Goal: Navigation & Orientation: Go to known website

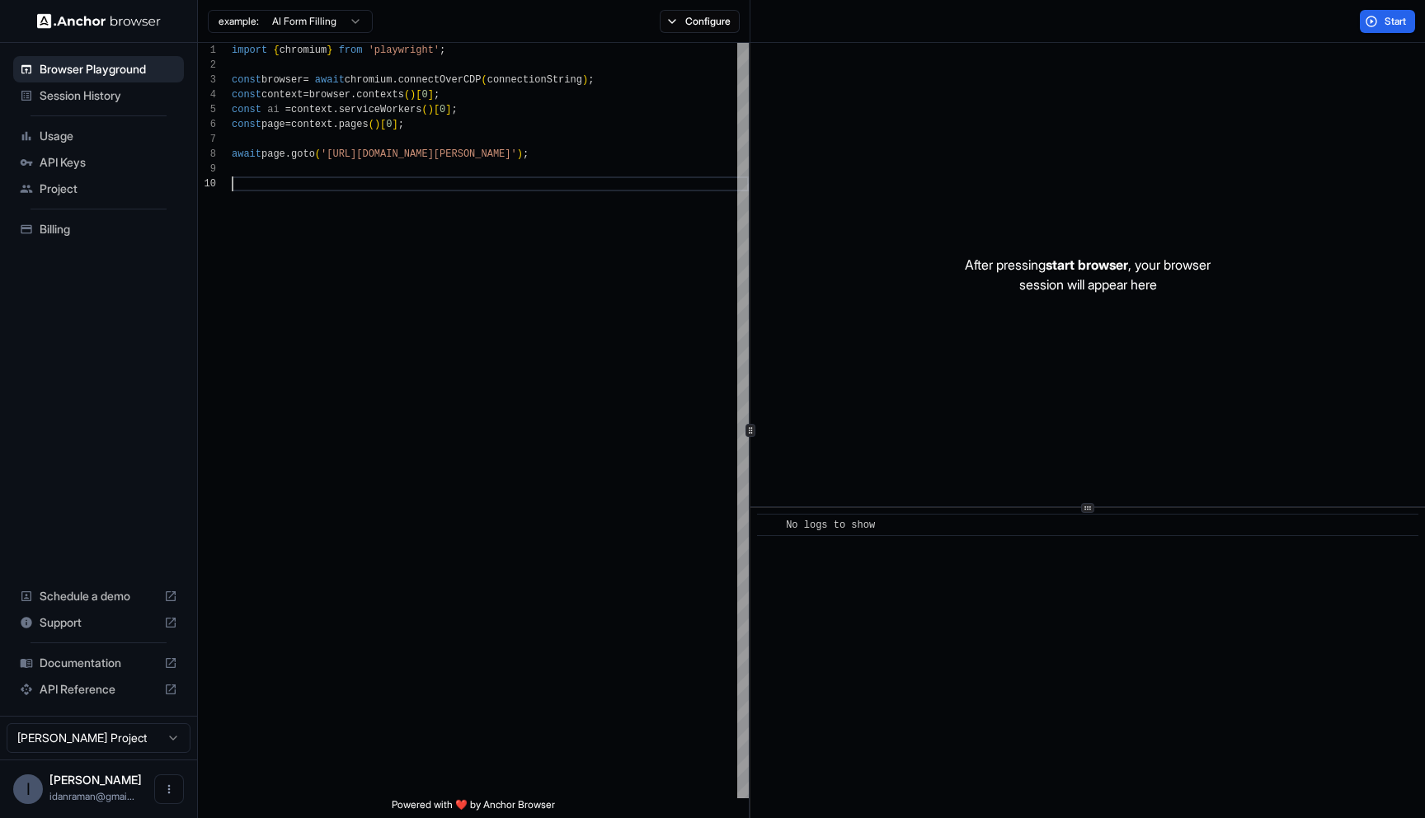
scroll to position [134, 0]
click at [84, 15] on img at bounding box center [99, 21] width 124 height 16
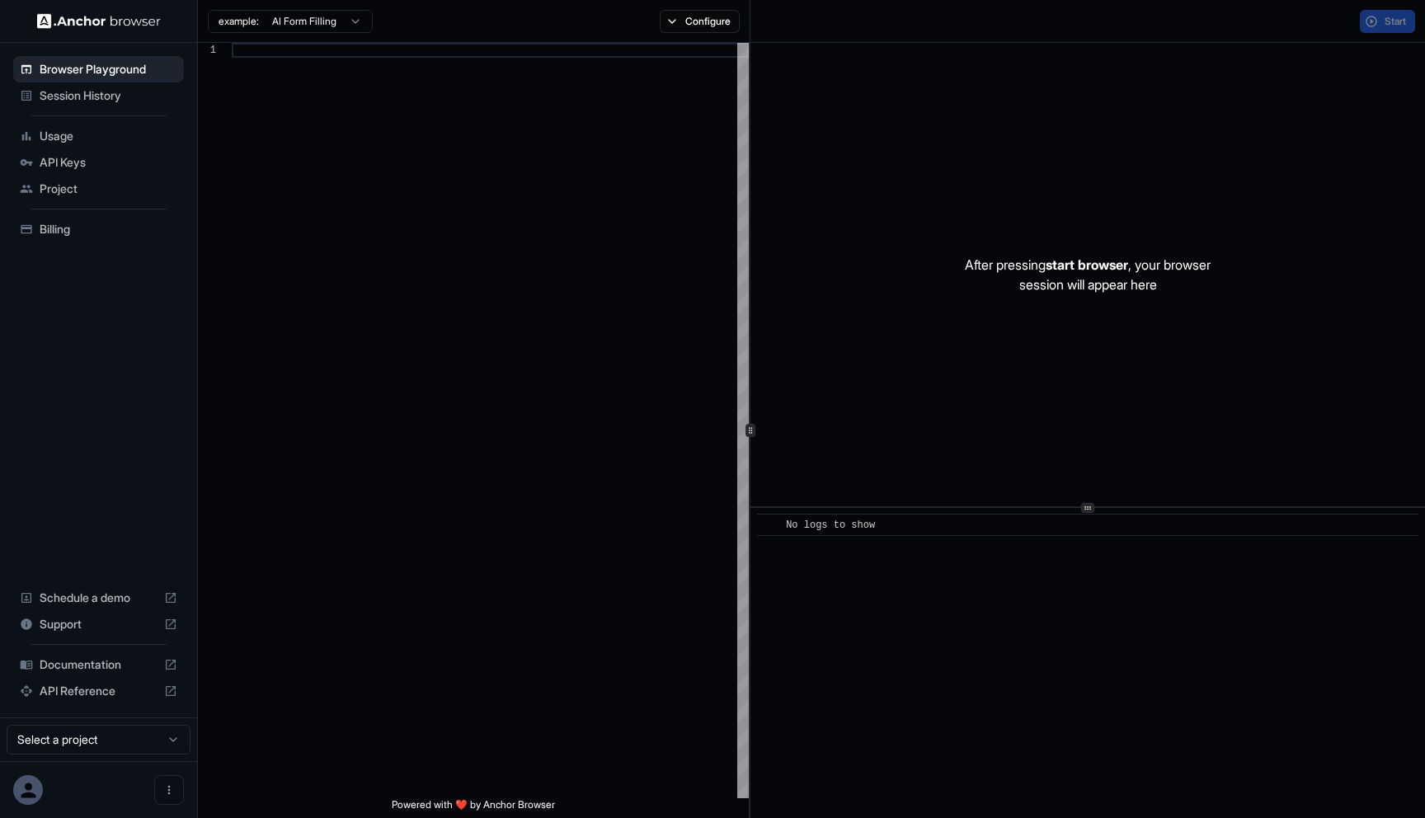
scroll to position [148, 0]
